Goal: Find specific page/section: Locate item on page

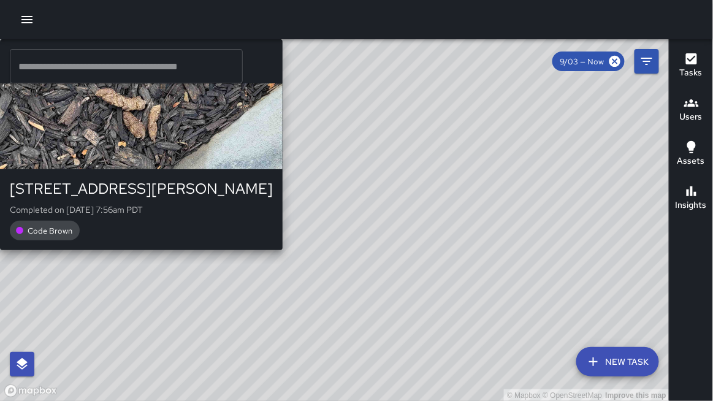
click at [186, 250] on div "NV [PERSON_NAME] [STREET_ADDRESS][PERSON_NAME] Completed on [DATE] 7:56am PDT C…" at bounding box center [141, 144] width 283 height 211
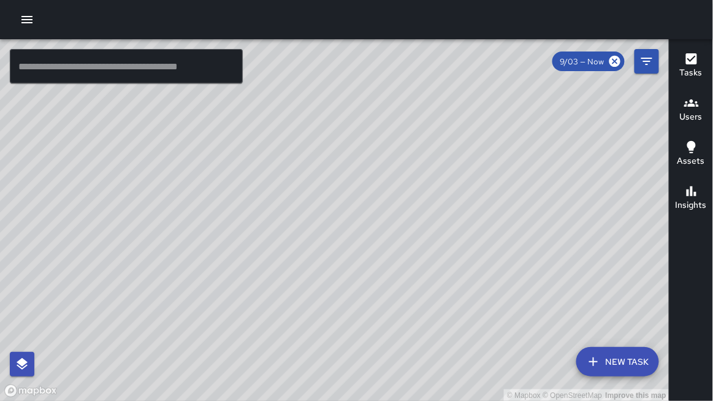
click at [250, 332] on div "© Mapbox © OpenStreetMap Improve this map" at bounding box center [335, 220] width 670 height 363
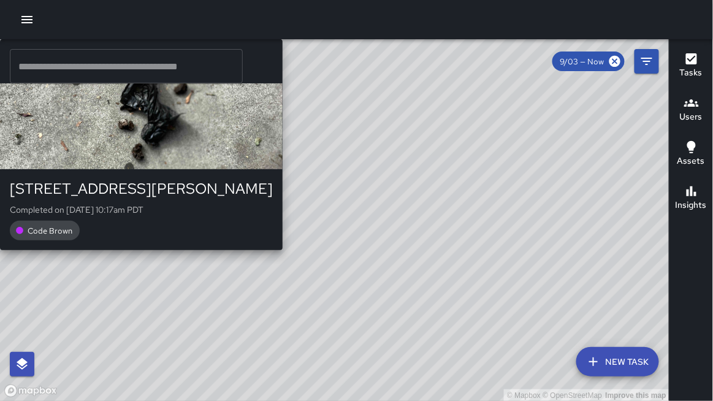
click at [282, 250] on div "EB [PERSON_NAME] [STREET_ADDRESS][PERSON_NAME] Completed on [DATE] 10:17am PDT …" at bounding box center [141, 144] width 283 height 211
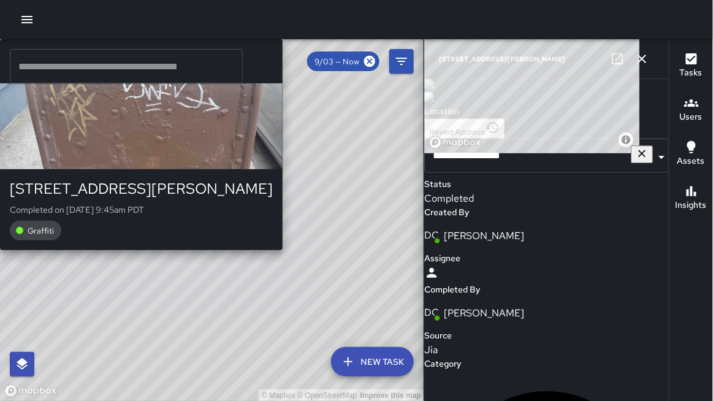
click at [213, 223] on div "© Mapbox © OpenStreetMap Improve this map DC [PERSON_NAME] [STREET_ADDRESS][PER…" at bounding box center [212, 220] width 424 height 363
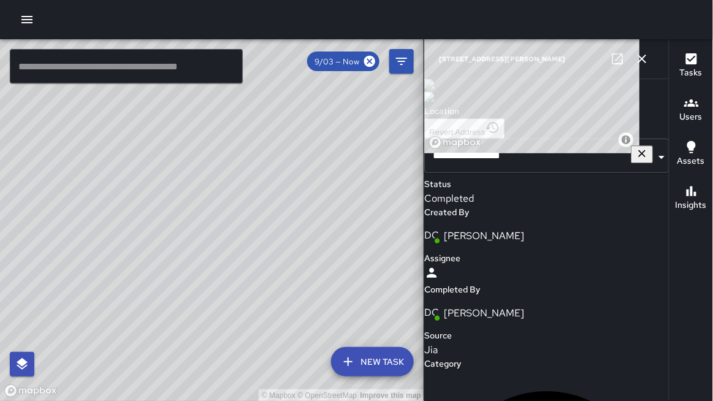
click at [213, 223] on div "© Mapbox © OpenStreetMap Improve this map" at bounding box center [212, 220] width 424 height 363
click at [213, 373] on div "© Mapbox © OpenStreetMap Improve this map" at bounding box center [212, 220] width 424 height 363
click at [212, 367] on div "© Mapbox © OpenStreetMap Improve this map" at bounding box center [212, 220] width 424 height 363
drag, startPoint x: 271, startPoint y: 401, endPoint x: 375, endPoint y: 264, distance: 172.0
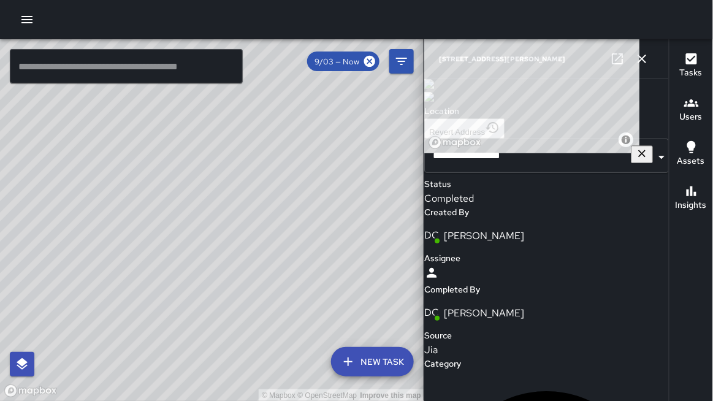
click at [375, 264] on div "© Mapbox © OpenStreetMap Improve this map" at bounding box center [212, 220] width 424 height 363
drag, startPoint x: 375, startPoint y: 269, endPoint x: 381, endPoint y: 254, distance: 15.9
click at [381, 254] on div "© Mapbox © OpenStreetMap Improve this map" at bounding box center [212, 220] width 424 height 363
drag, startPoint x: 331, startPoint y: 251, endPoint x: 306, endPoint y: 253, distance: 25.3
click at [309, 253] on div "© Mapbox © OpenStreetMap Improve this map" at bounding box center [212, 220] width 424 height 363
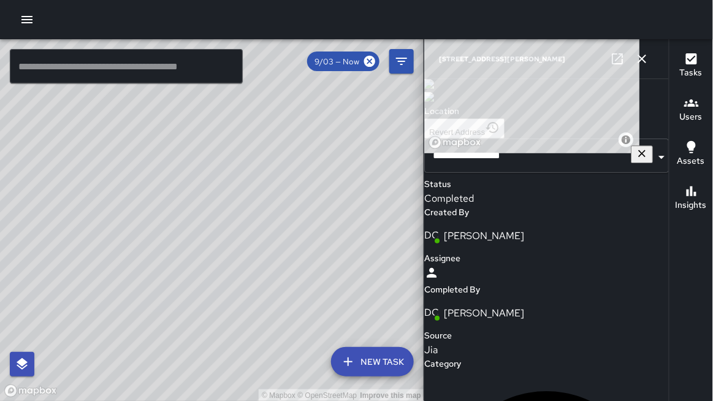
drag, startPoint x: 312, startPoint y: 263, endPoint x: 244, endPoint y: 258, distance: 67.7
click at [244, 258] on div "© Mapbox © OpenStreetMap Improve this map" at bounding box center [212, 220] width 424 height 363
